Goal: Task Accomplishment & Management: Manage account settings

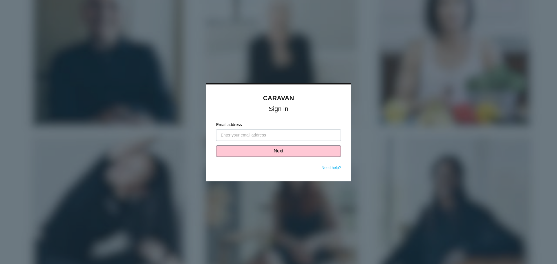
click at [254, 136] on input "Email address" at bounding box center [278, 135] width 125 height 12
type input "j"
type input "jborofsky@saxadvisorygroup.com"
click at [294, 152] on button "Next" at bounding box center [278, 151] width 125 height 12
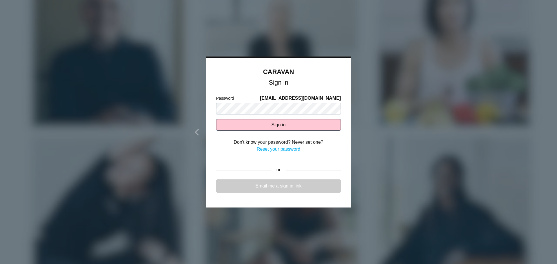
click at [277, 186] on link "Email me a sign in link" at bounding box center [278, 186] width 125 height 13
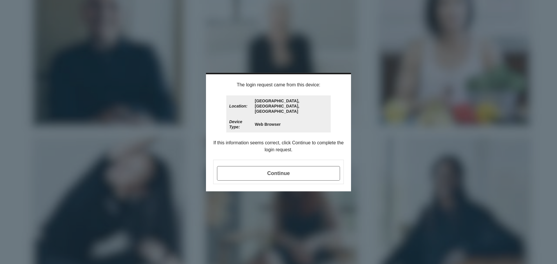
click at [291, 166] on span "Continue" at bounding box center [278, 173] width 123 height 14
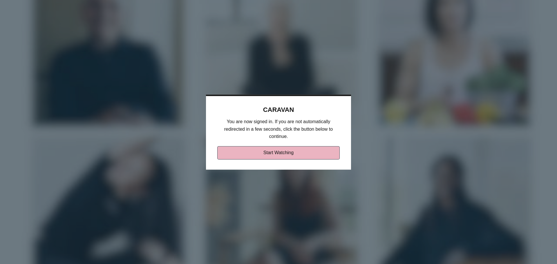
click at [265, 152] on link "Start Watching" at bounding box center [278, 152] width 123 height 13
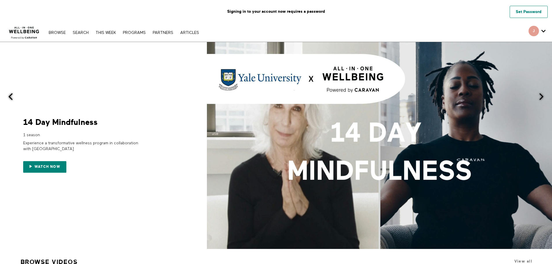
click at [523, 10] on link "Set Password" at bounding box center [529, 12] width 38 height 12
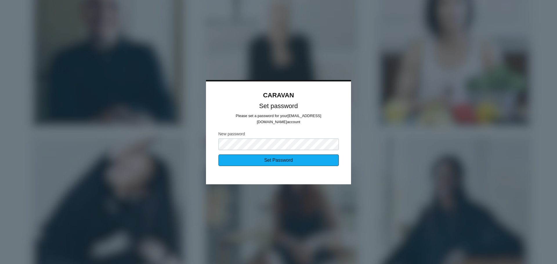
click at [273, 158] on input "Set Password" at bounding box center [278, 161] width 120 height 12
type input "Sending..."
